Goal: Check status

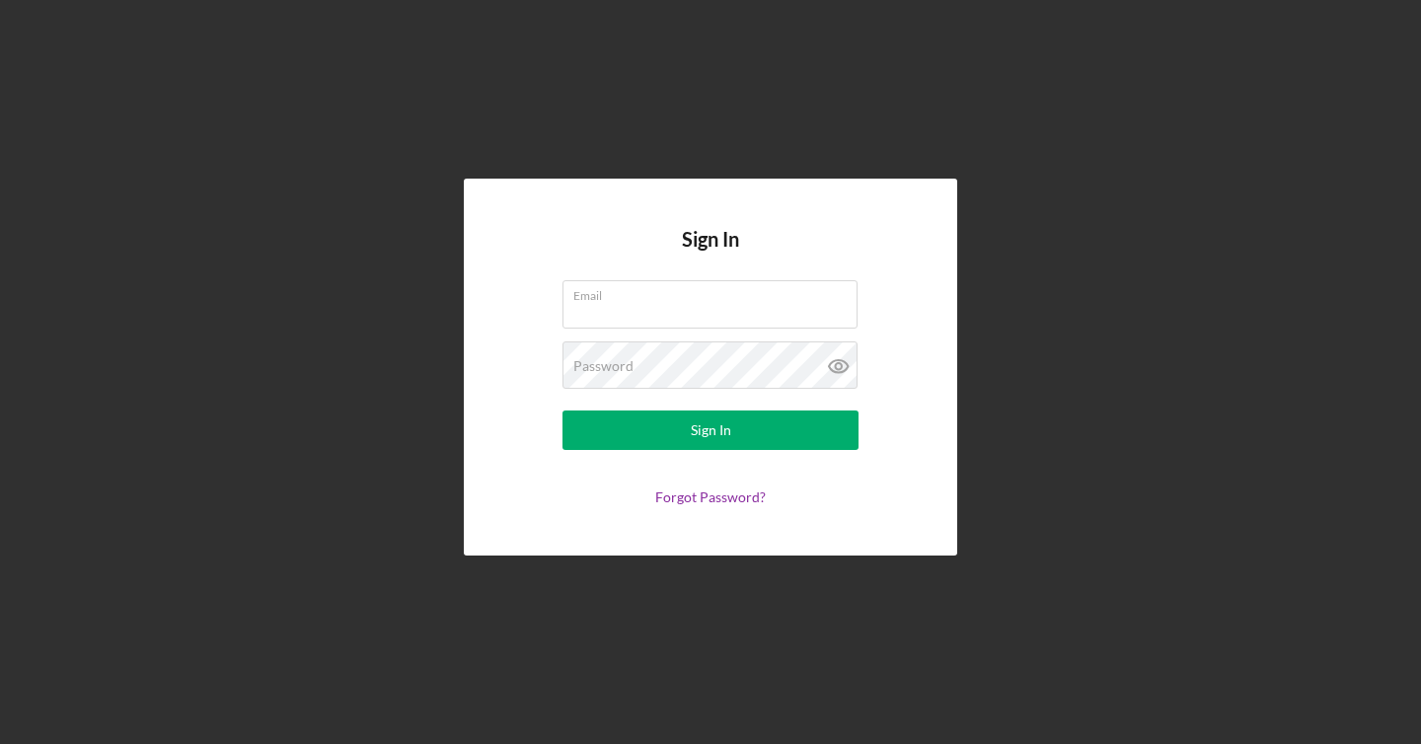
click at [898, 289] on form "Email Password Sign In Forgot Password?" at bounding box center [710, 392] width 395 height 225
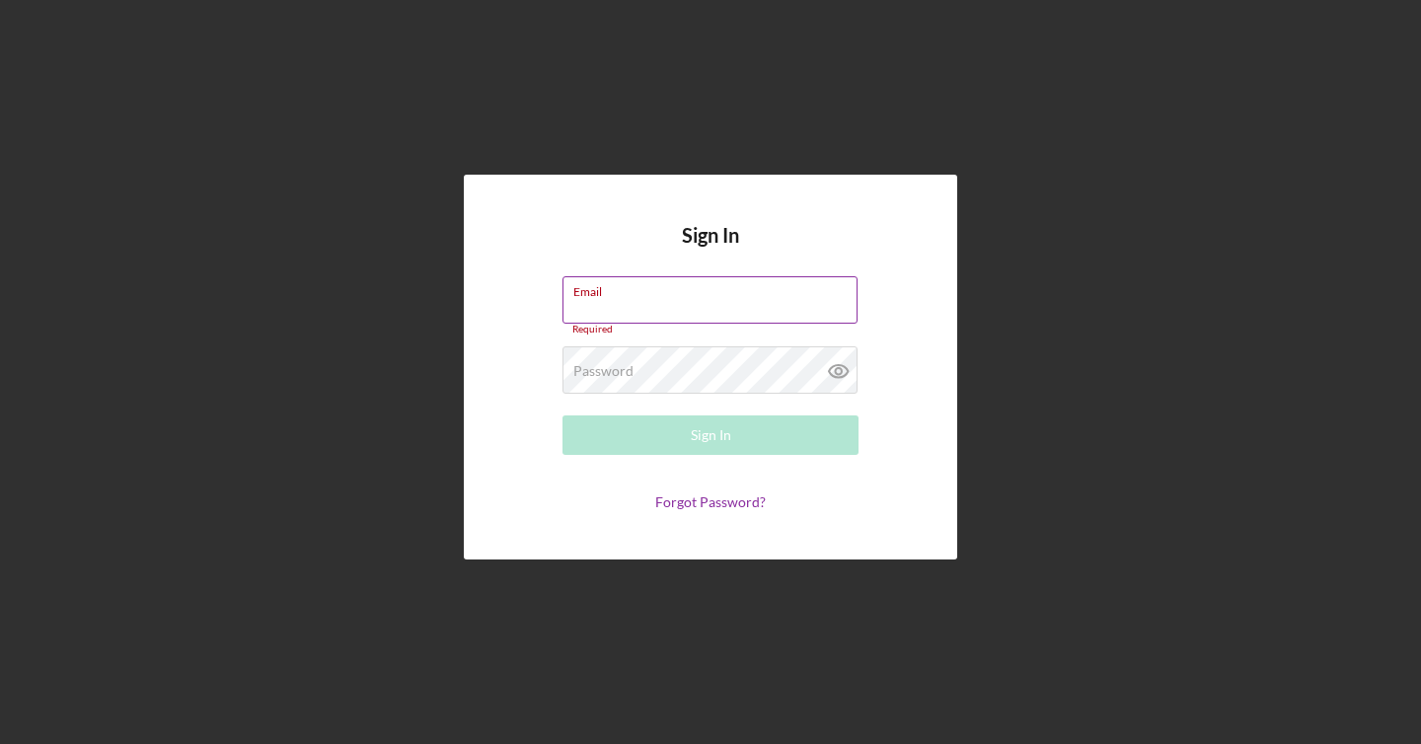
click at [806, 303] on input "Email" at bounding box center [710, 299] width 295 height 47
type input "[EMAIL_ADDRESS][DOMAIN_NAME]"
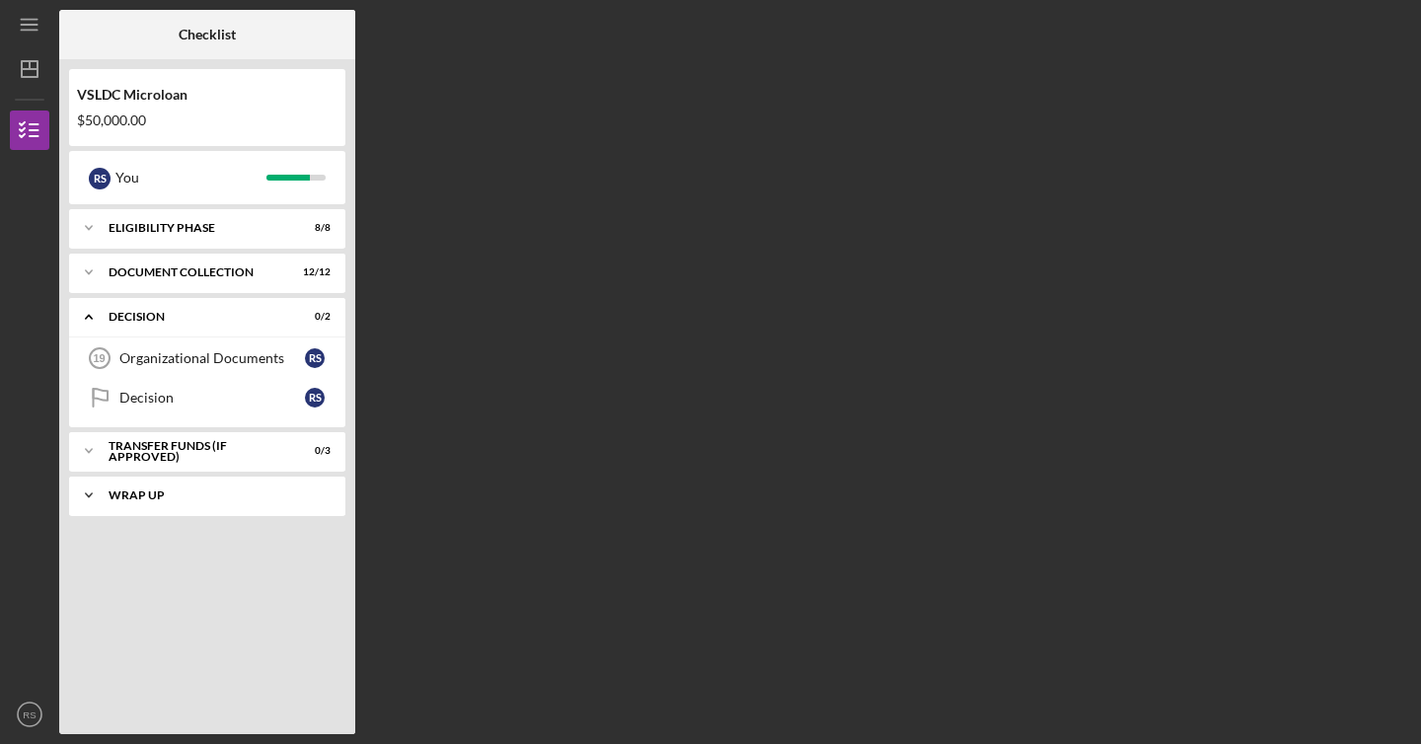
click at [249, 498] on div "Wrap Up" at bounding box center [215, 496] width 212 height 12
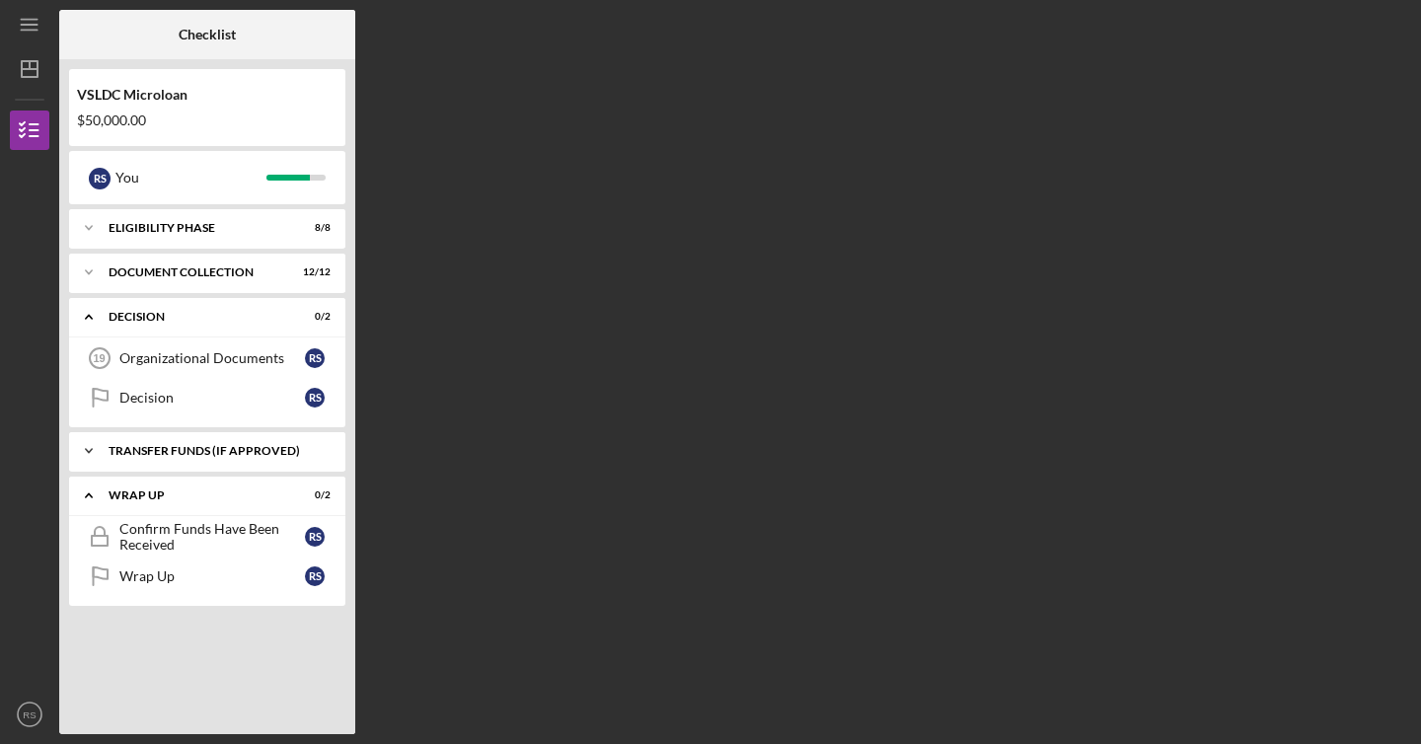
click at [235, 449] on div "Transfer Funds (If Approved)" at bounding box center [215, 451] width 212 height 12
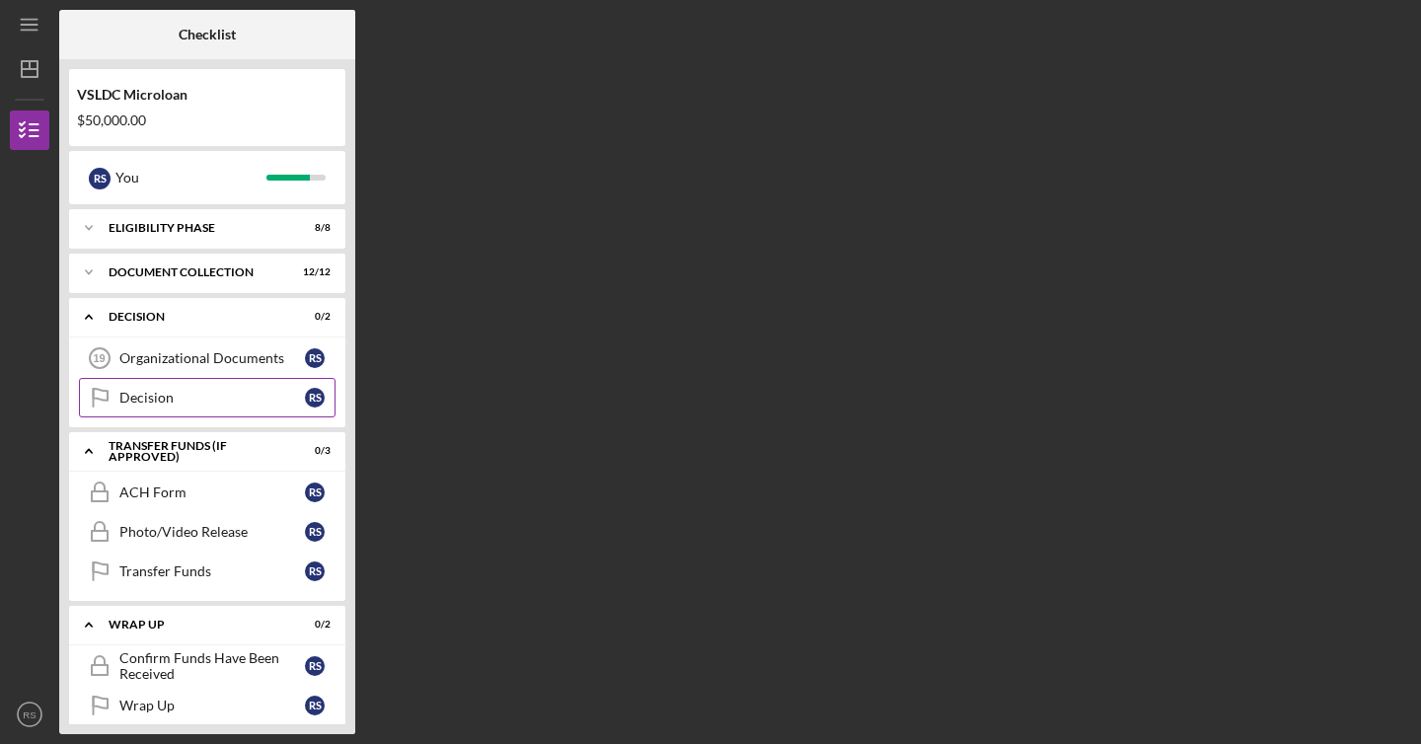
click at [246, 404] on div "Decision" at bounding box center [212, 398] width 186 height 16
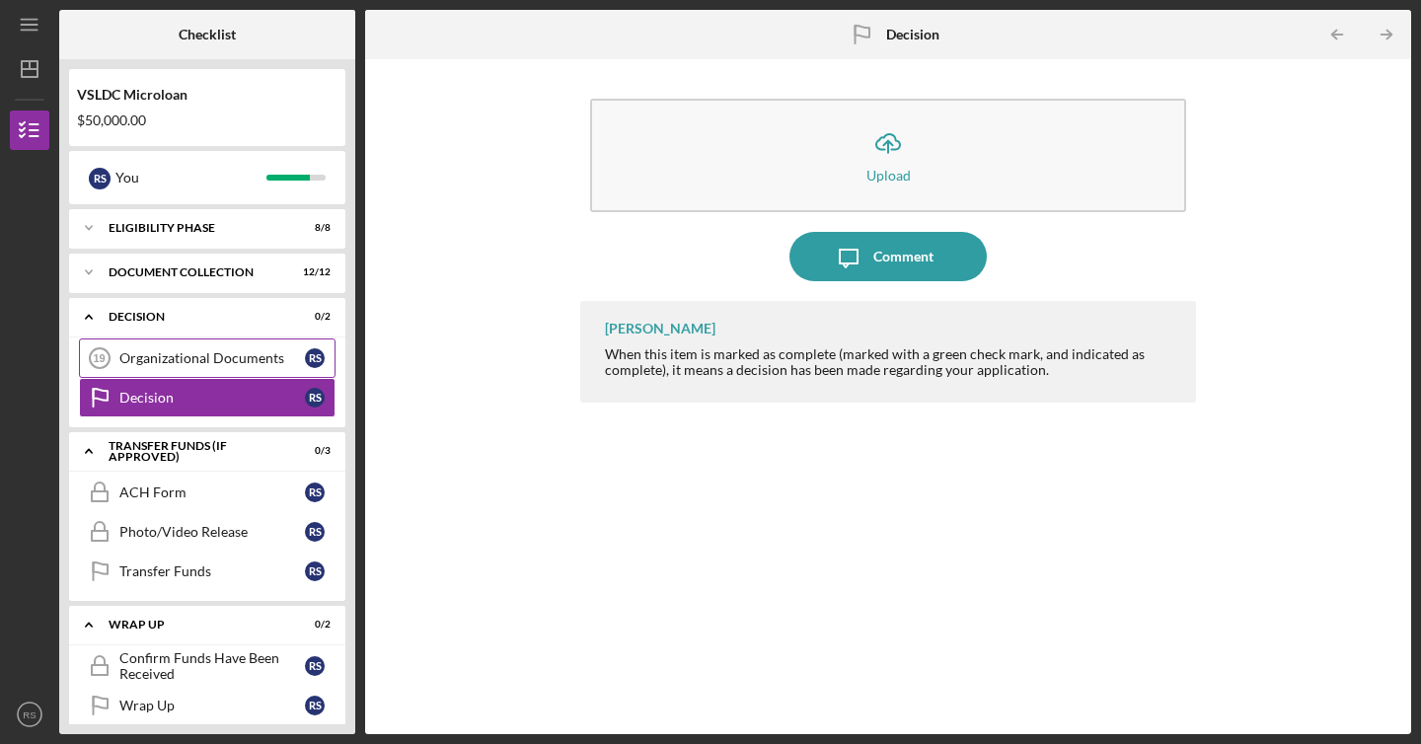
click at [173, 353] on div "Organizational Documents" at bounding box center [212, 358] width 186 height 16
